Goal: Task Accomplishment & Management: Manage account settings

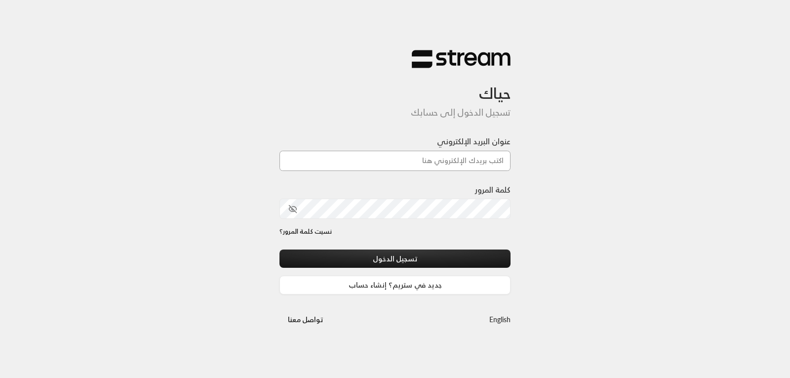
click at [453, 159] on input "عنوان البريد الإلكتروني" at bounding box center [394, 161] width 231 height 20
type input "[EMAIL_ADDRESS][DOMAIN_NAME]"
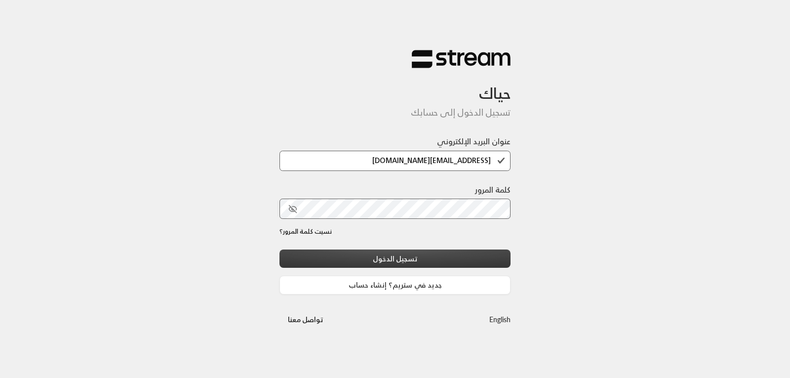
click at [411, 258] on button "تسجيل الدخول" at bounding box center [394, 258] width 231 height 18
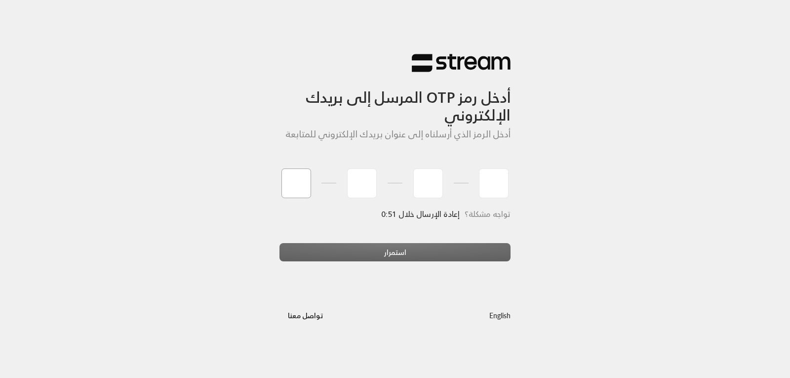
type input "3"
type input "2"
type input "7"
type input "8"
